Goal: Transaction & Acquisition: Subscribe to service/newsletter

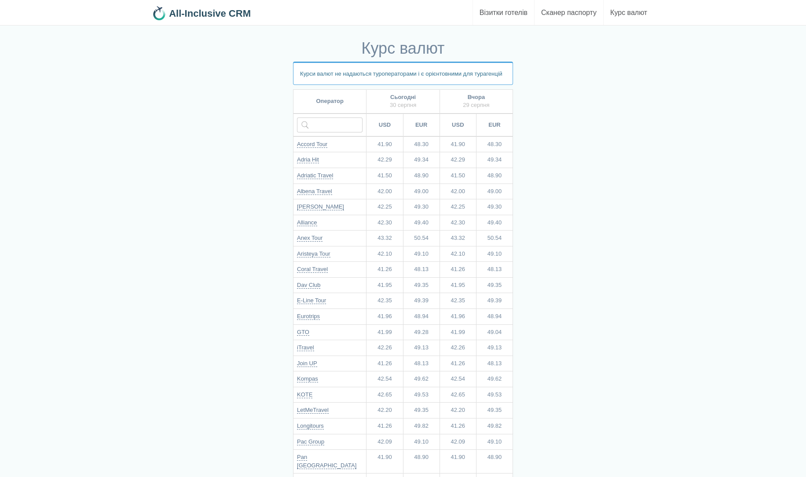
click at [207, 12] on b "All-Inclusive CRM" at bounding box center [210, 13] width 82 height 11
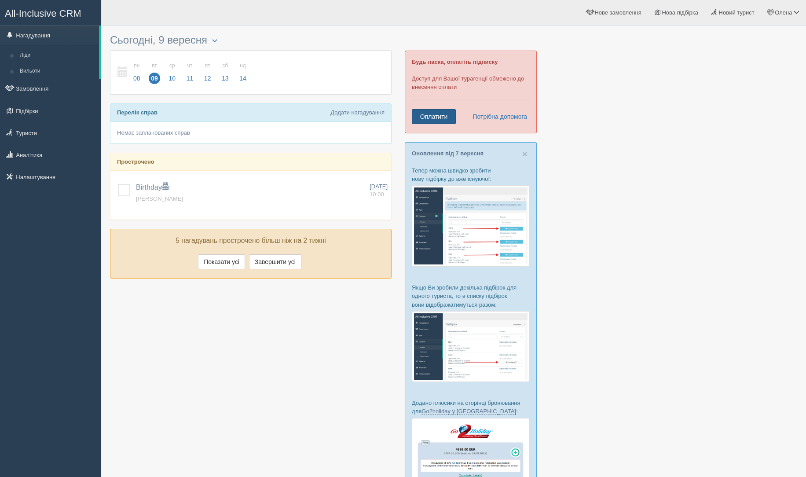
click at [424, 111] on link "Оплатити" at bounding box center [434, 116] width 44 height 15
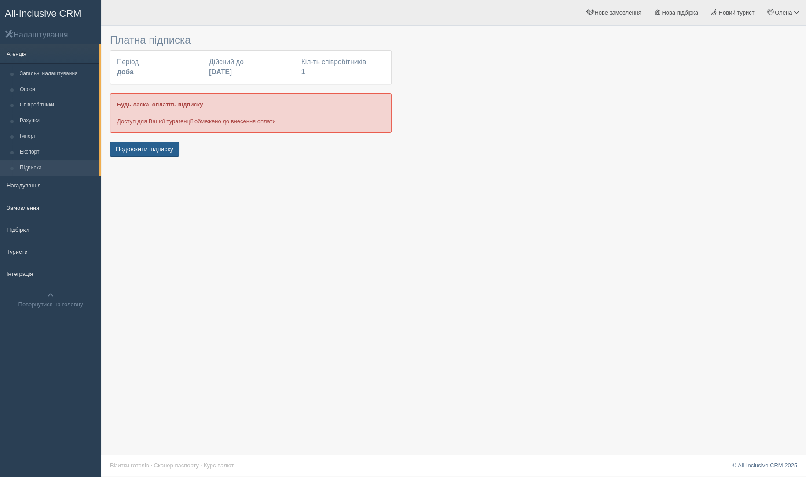
click at [154, 151] on button "Подовжити підписку" at bounding box center [144, 149] width 69 height 15
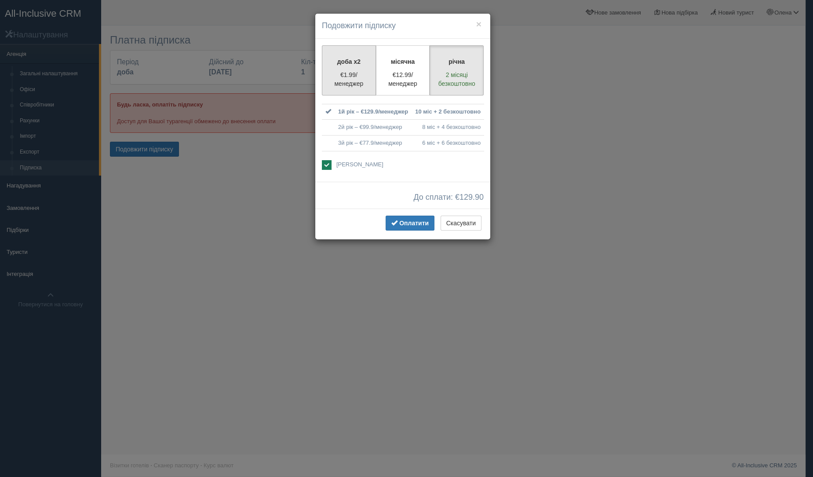
click at [362, 74] on p "€1.99/менеджер" at bounding box center [349, 79] width 43 height 18
radio input "true"
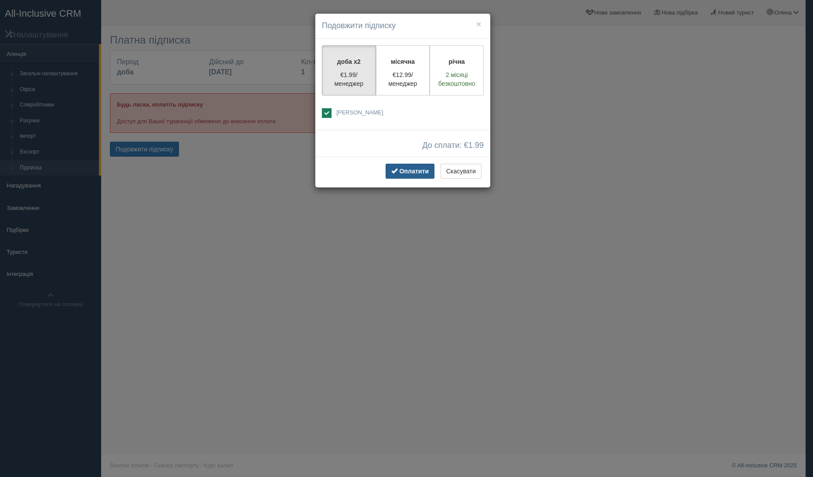
click at [417, 165] on button "Оплатити" at bounding box center [410, 171] width 49 height 15
